Goal: Task Accomplishment & Management: Use online tool/utility

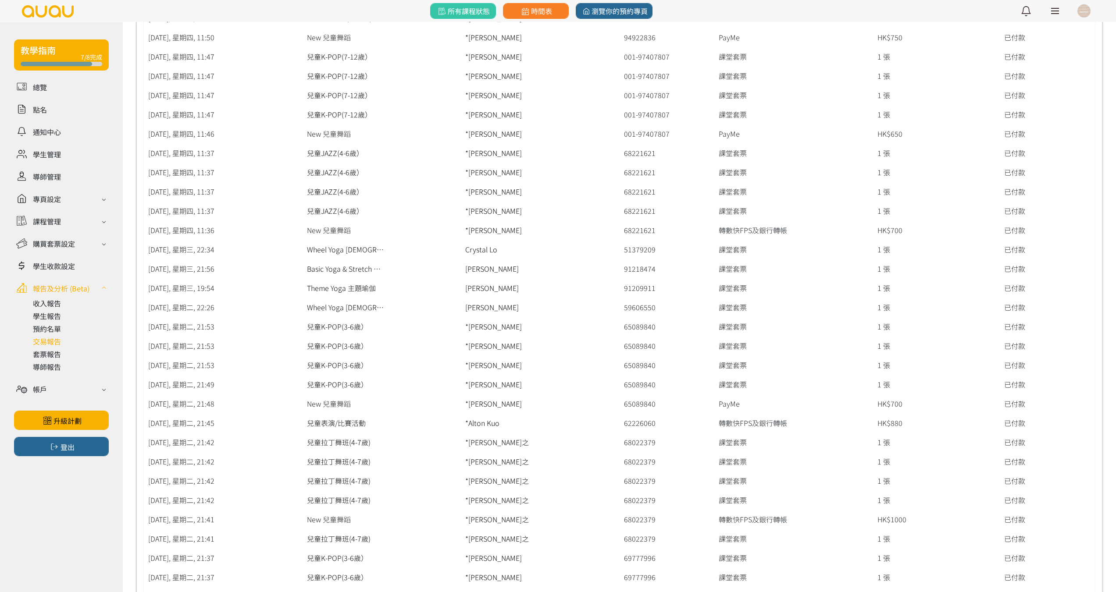
scroll to position [3288, 0]
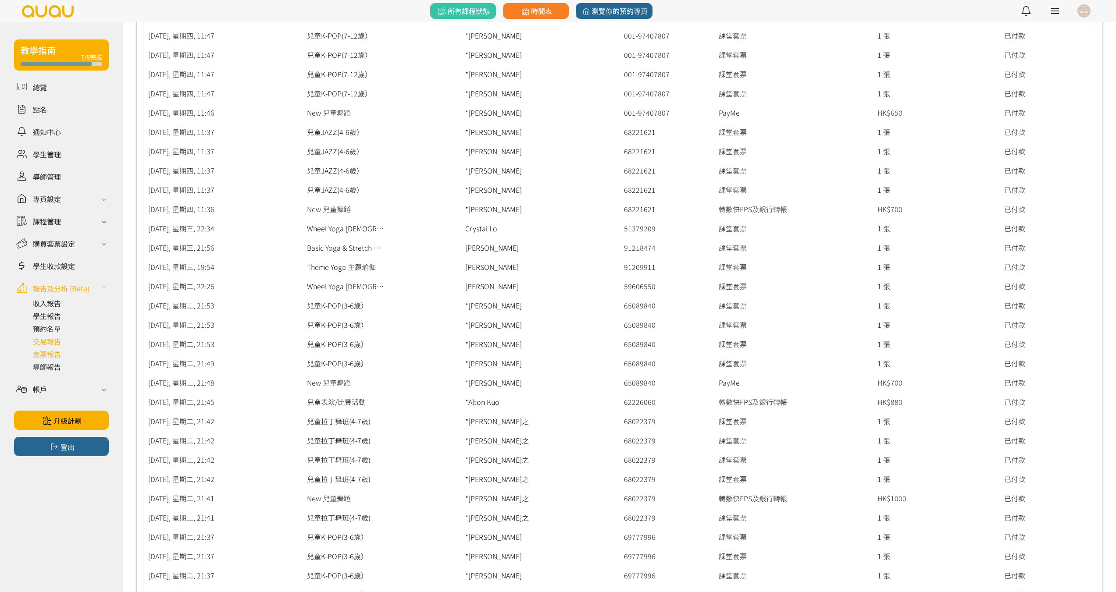
click at [51, 357] on link at bounding box center [71, 354] width 76 height 11
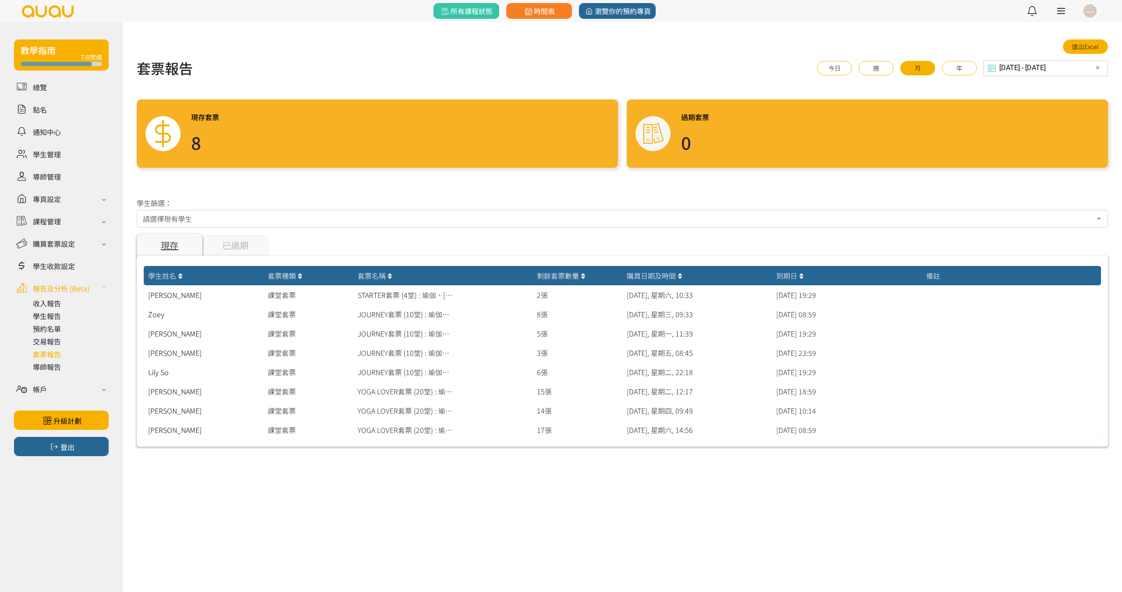
click at [268, 224] on div "請選擇現有學生" at bounding box center [622, 219] width 971 height 18
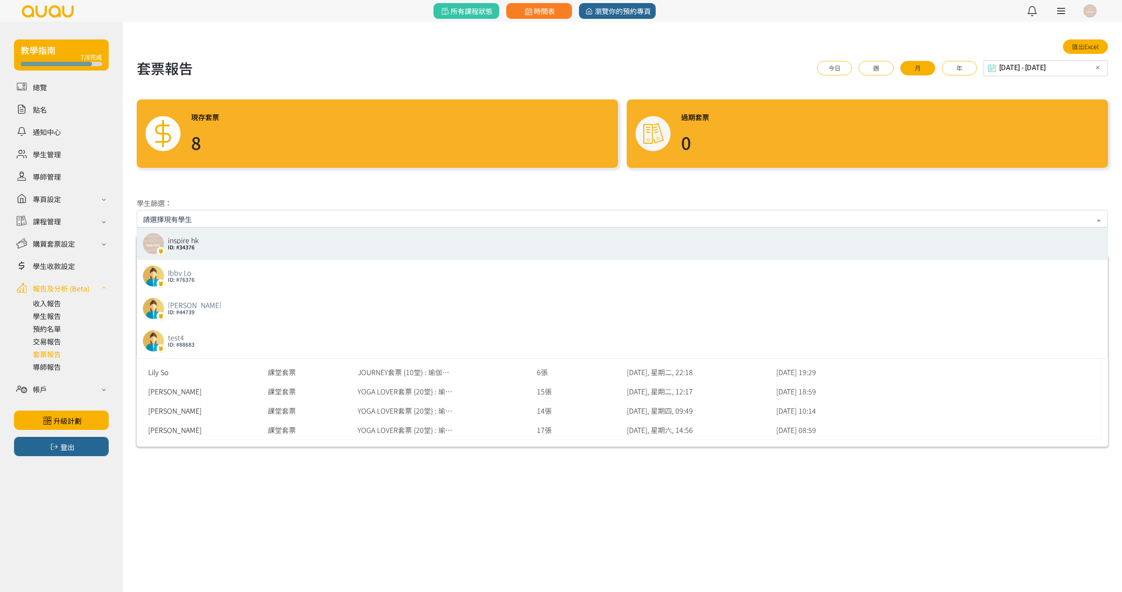
click at [479, 226] on div at bounding box center [622, 219] width 971 height 18
click at [484, 217] on input "text" at bounding box center [622, 218] width 959 height 11
click at [44, 368] on link at bounding box center [71, 367] width 76 height 11
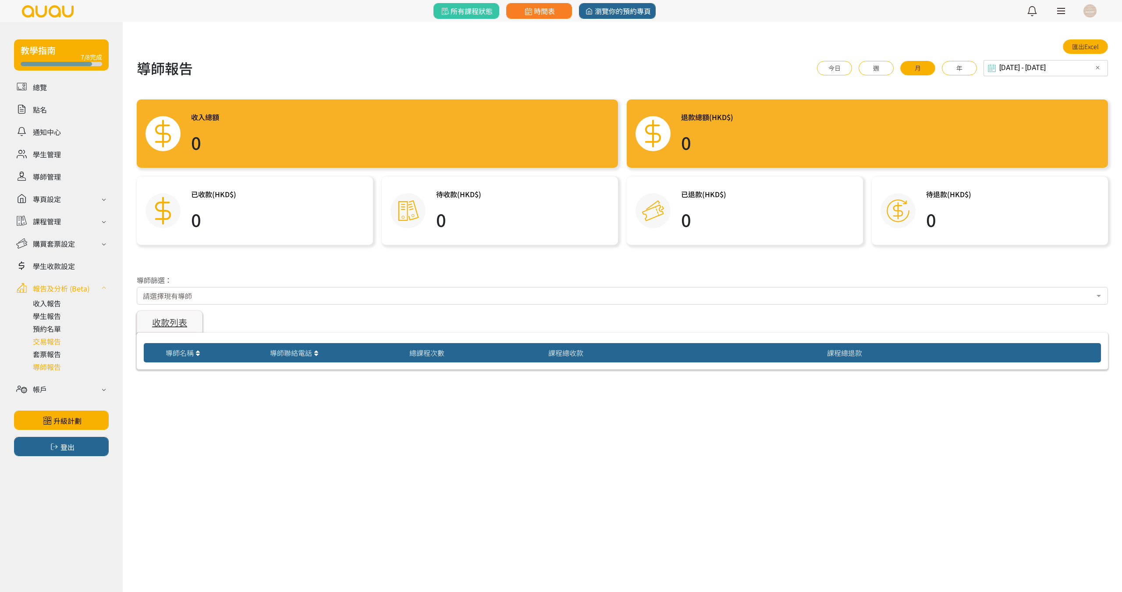
click at [57, 343] on link at bounding box center [71, 341] width 76 height 11
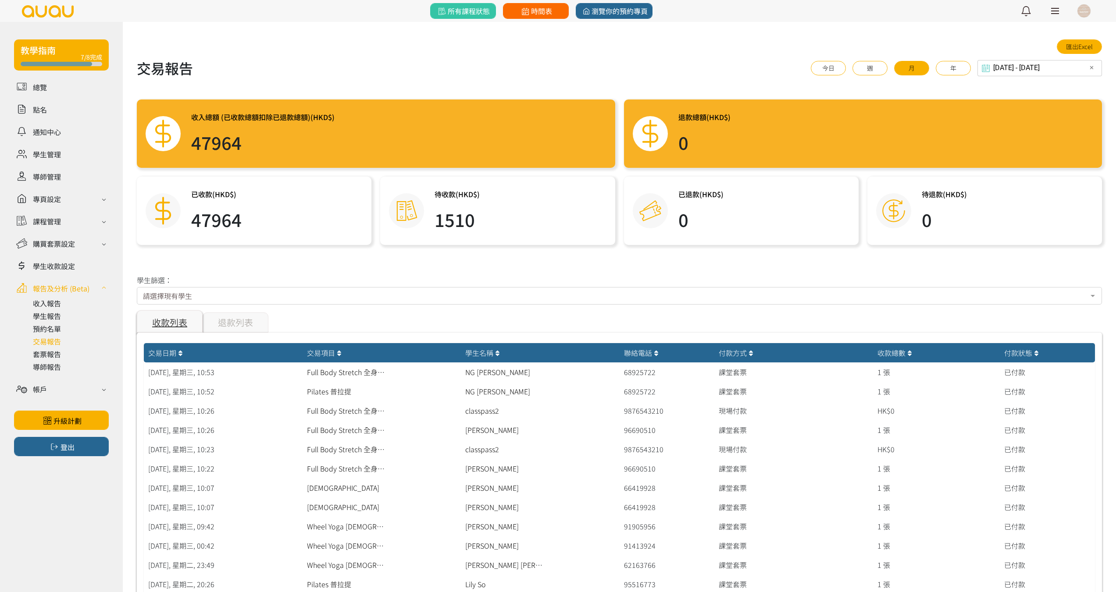
click at [531, 8] on span "時間表" at bounding box center [535, 11] width 32 height 11
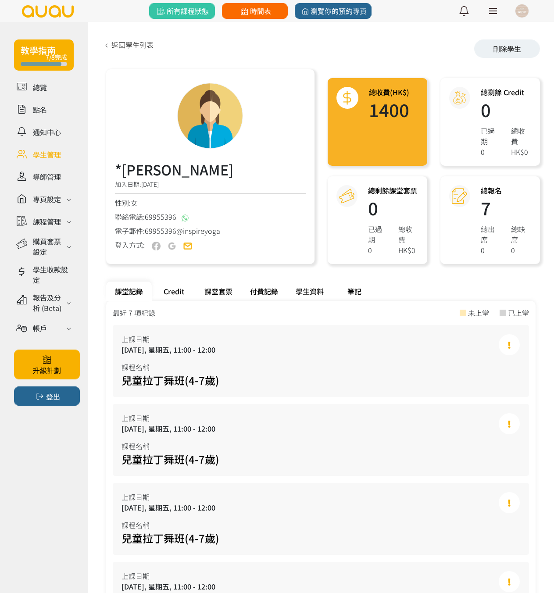
click at [244, 4] on link "時間表" at bounding box center [255, 11] width 66 height 16
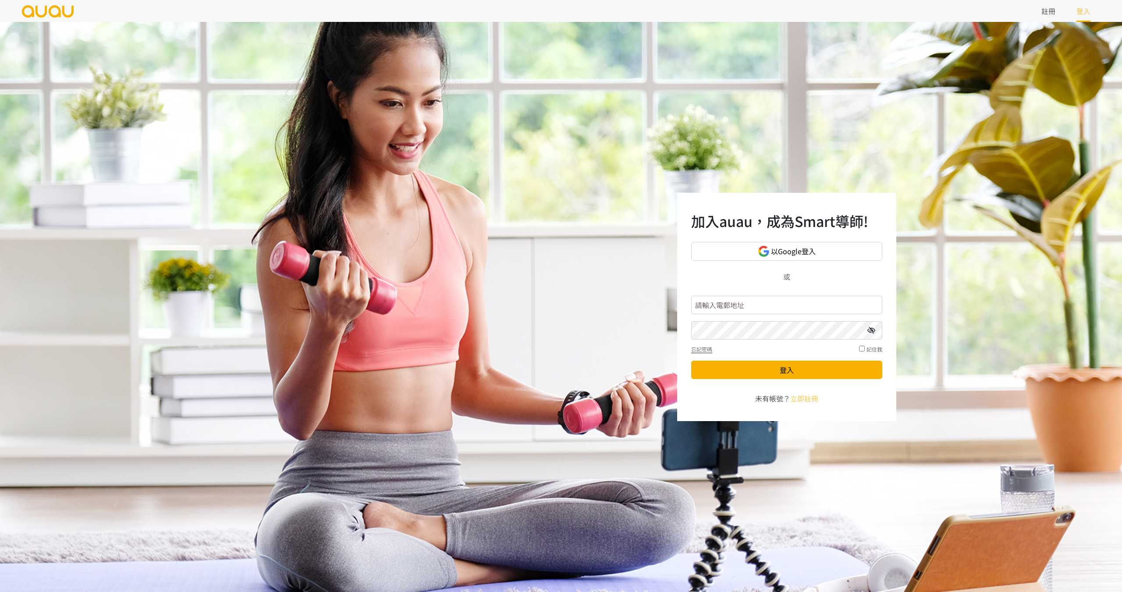
type input "inspirehk@outlook.com"
click at [869, 328] on icon at bounding box center [872, 330] width 8 height 7
click at [788, 370] on button "登入" at bounding box center [786, 370] width 191 height 18
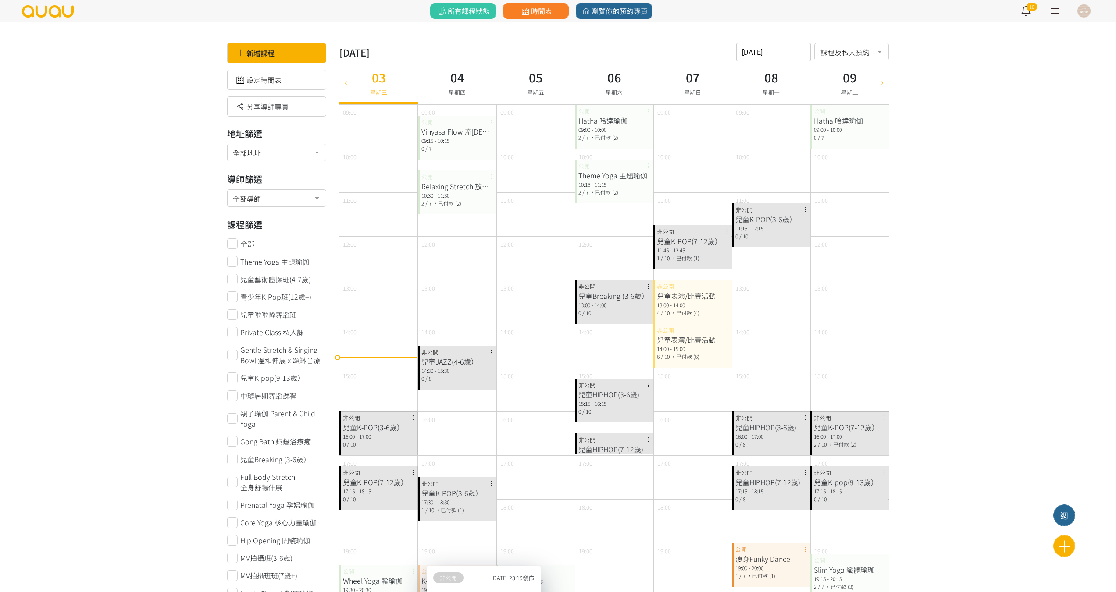
scroll to position [351, 0]
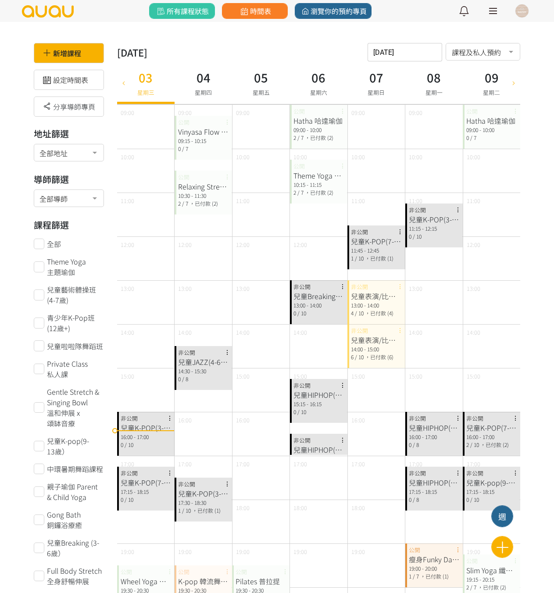
click at [127, 84] on icon at bounding box center [123, 82] width 10 height 7
click at [127, 83] on icon at bounding box center [123, 82] width 10 height 7
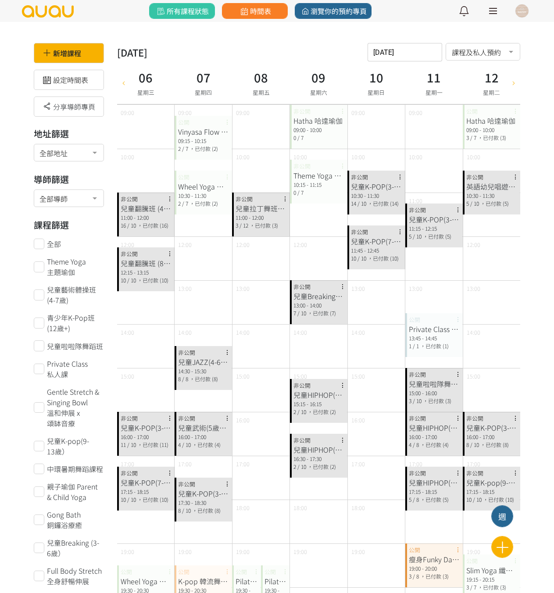
click at [124, 85] on icon at bounding box center [123, 82] width 10 height 7
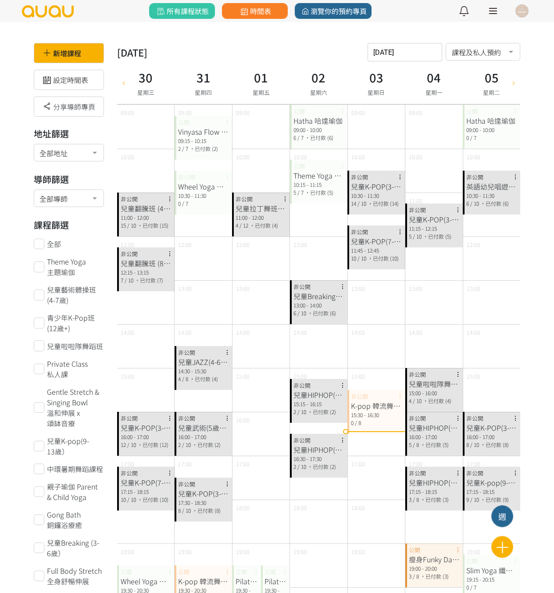
click at [519, 91] on div at bounding box center [513, 82] width 13 height 43
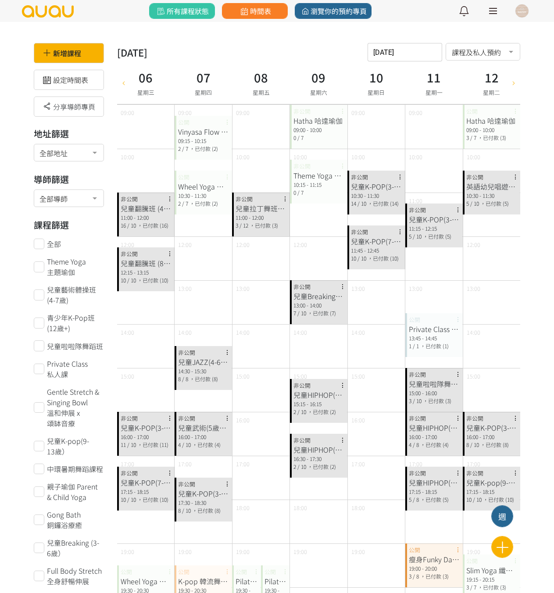
click at [510, 78] on div at bounding box center [513, 82] width 13 height 43
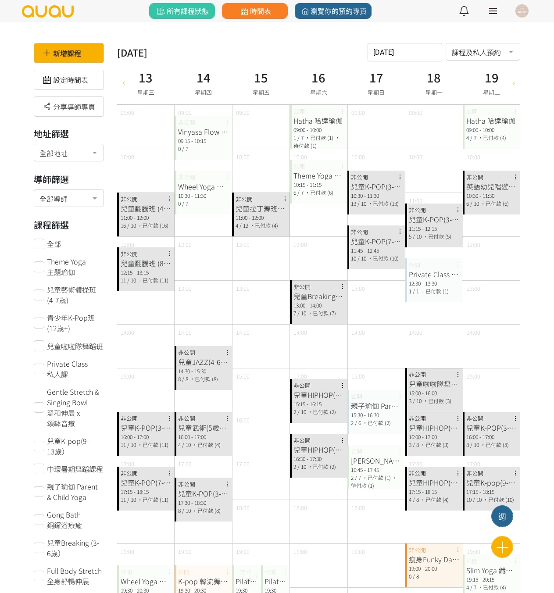
click at [516, 87] on div at bounding box center [513, 82] width 13 height 43
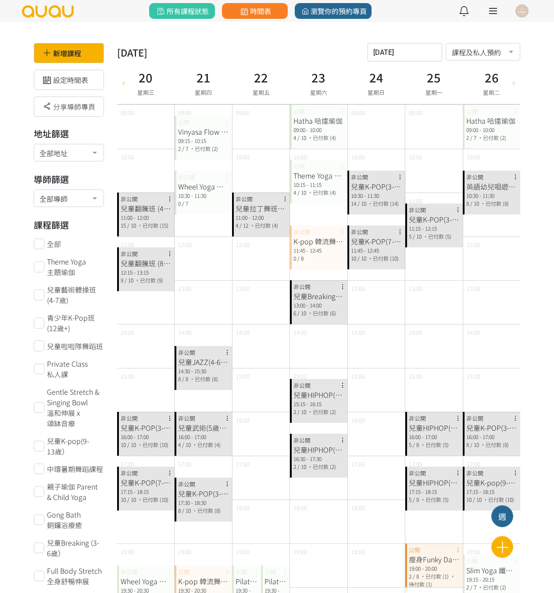
click at [120, 86] on icon at bounding box center [123, 82] width 10 height 7
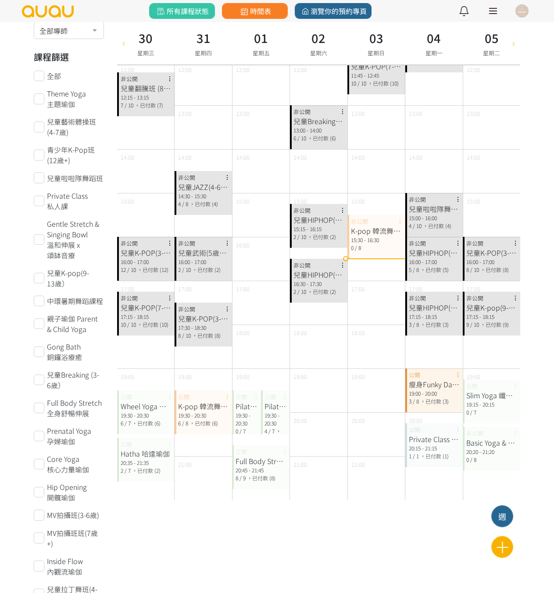
scroll to position [175, 0]
click at [516, 47] on div at bounding box center [513, 43] width 13 height 43
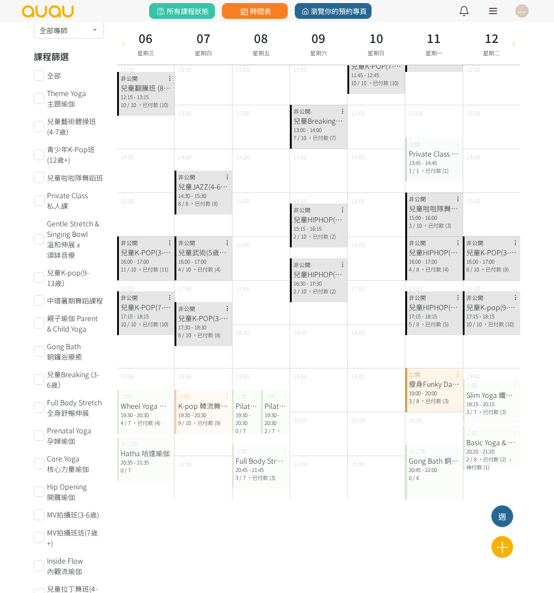
click at [517, 41] on icon at bounding box center [513, 42] width 10 height 7
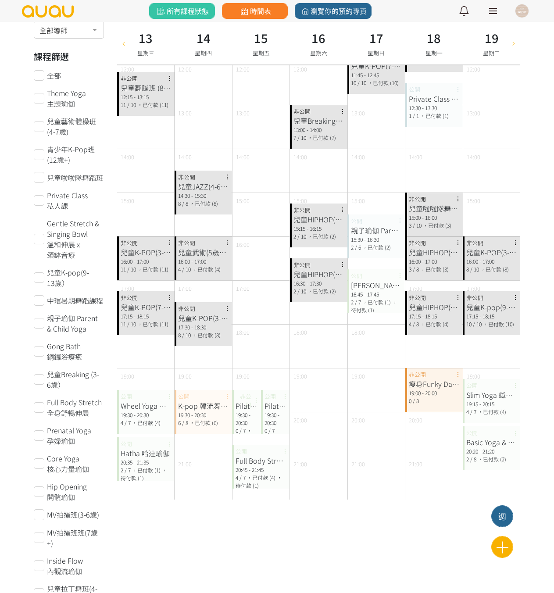
click at [516, 46] on icon at bounding box center [513, 42] width 10 height 7
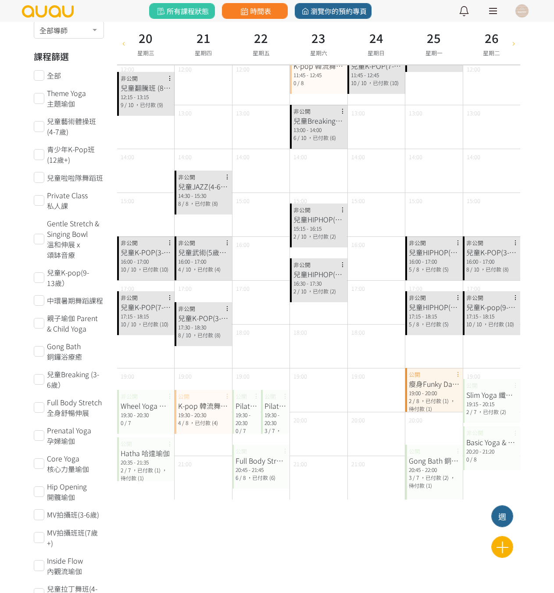
click at [516, 43] on icon at bounding box center [513, 42] width 10 height 7
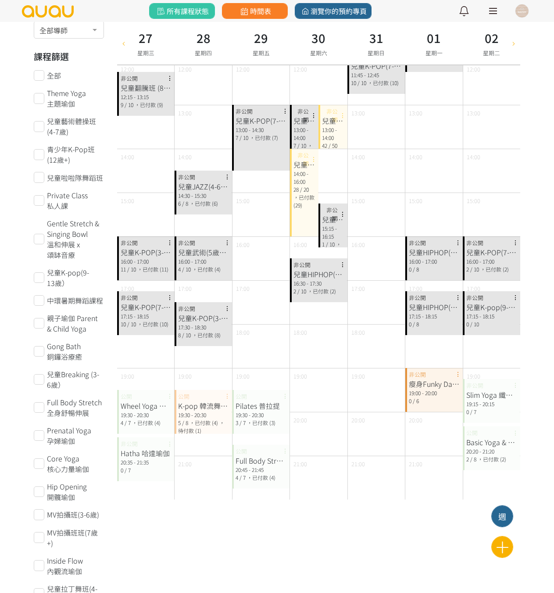
click at [125, 45] on icon at bounding box center [123, 42] width 10 height 7
type input "[DATE]"
